Goal: Find specific page/section: Find specific page/section

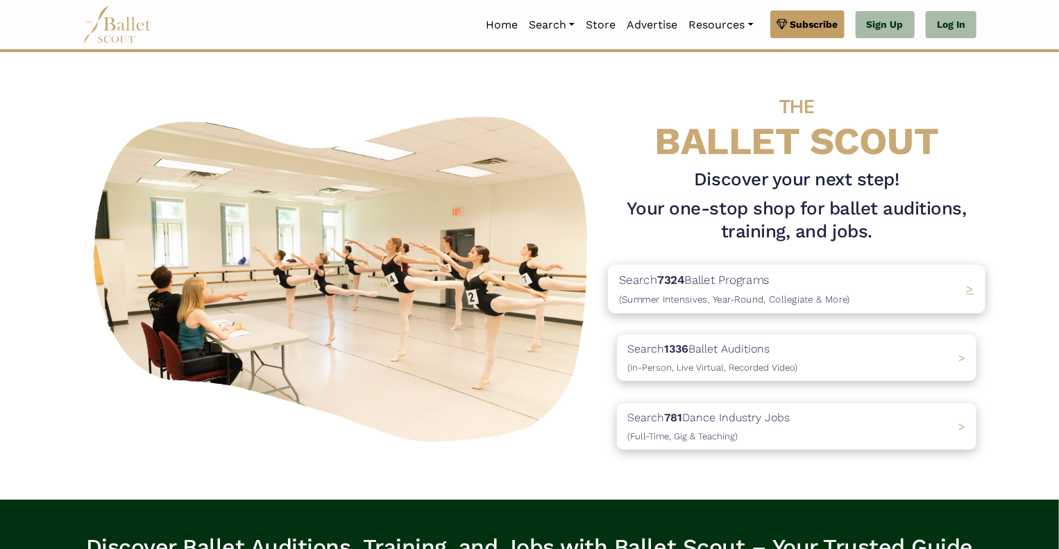
click at [690, 296] on span "(Summer Intensives, Year-Round, Collegiate & More)" at bounding box center [734, 299] width 231 height 11
click at [708, 363] on span "(In-Person, Live Virtual, Recorded Video)" at bounding box center [708, 367] width 178 height 11
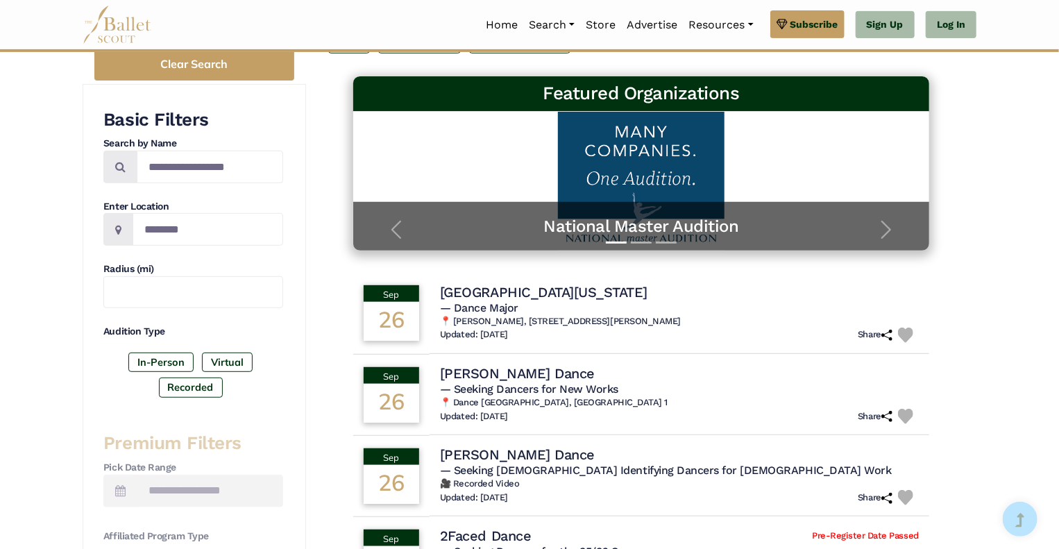
scroll to position [208, 0]
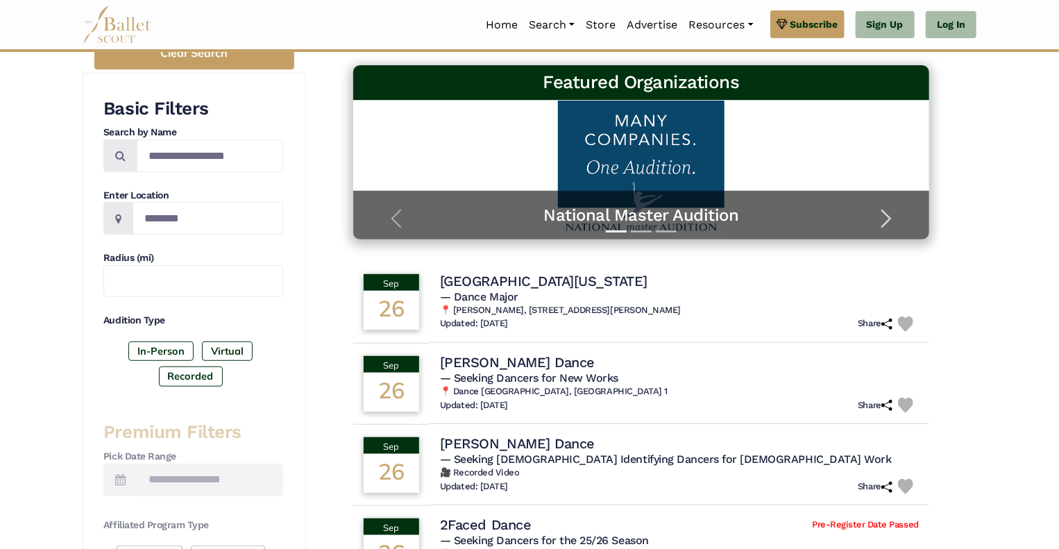
click at [885, 221] on span "button" at bounding box center [886, 219] width 22 height 22
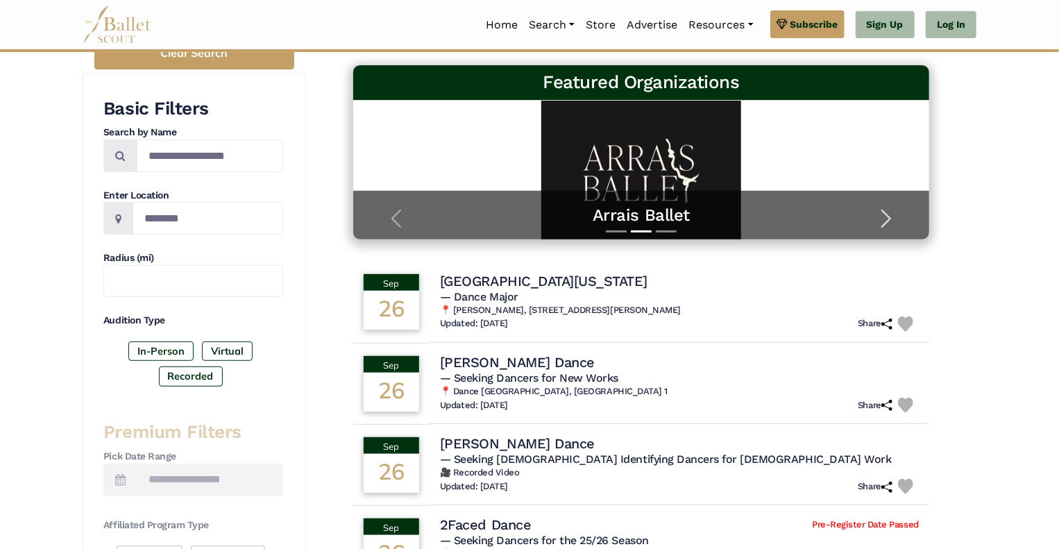
click at [885, 221] on span "button" at bounding box center [886, 219] width 22 height 22
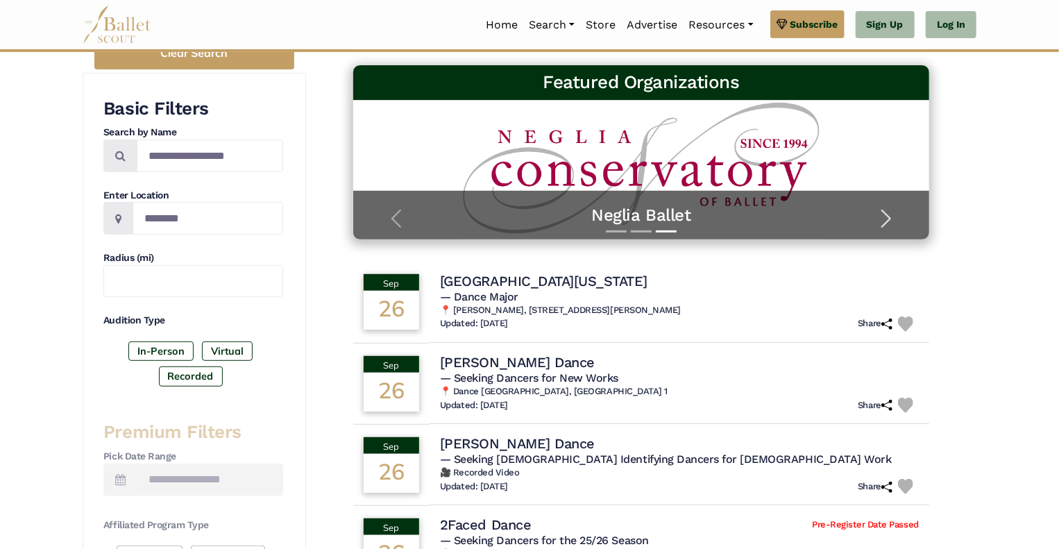
click at [885, 221] on span "button" at bounding box center [886, 219] width 22 height 22
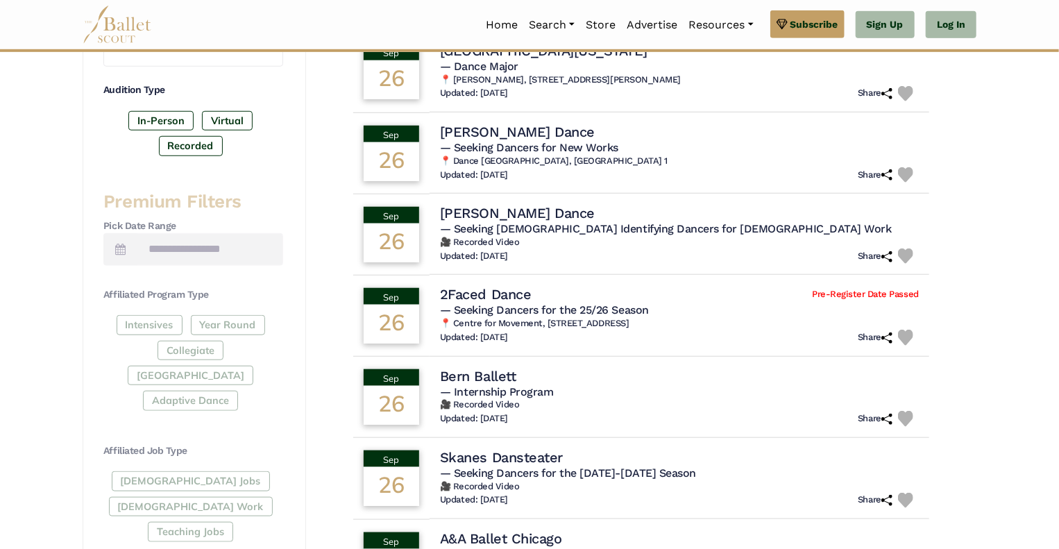
scroll to position [941, 0]
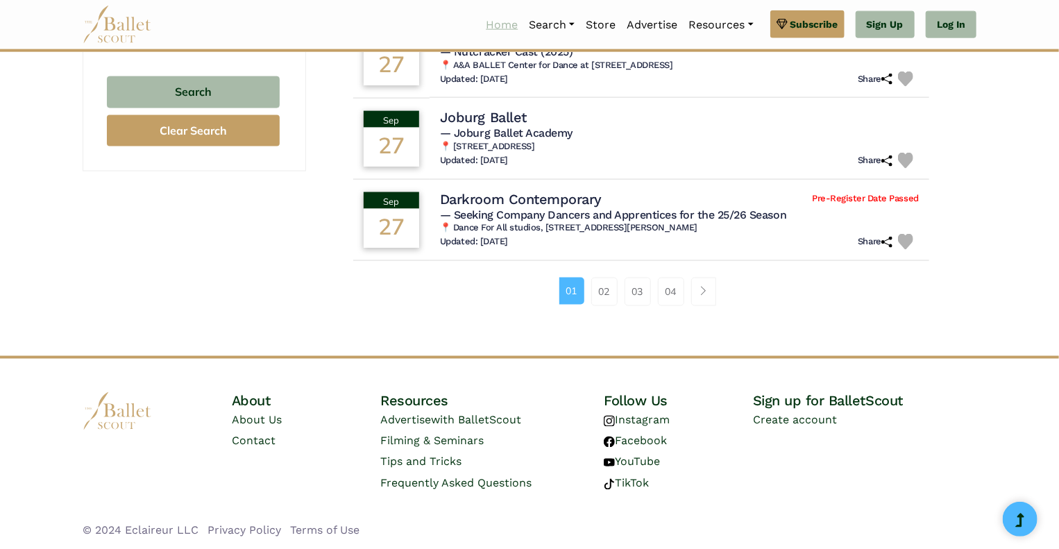
click at [500, 23] on link "Home" at bounding box center [501, 24] width 43 height 29
